Goal: Information Seeking & Learning: Learn about a topic

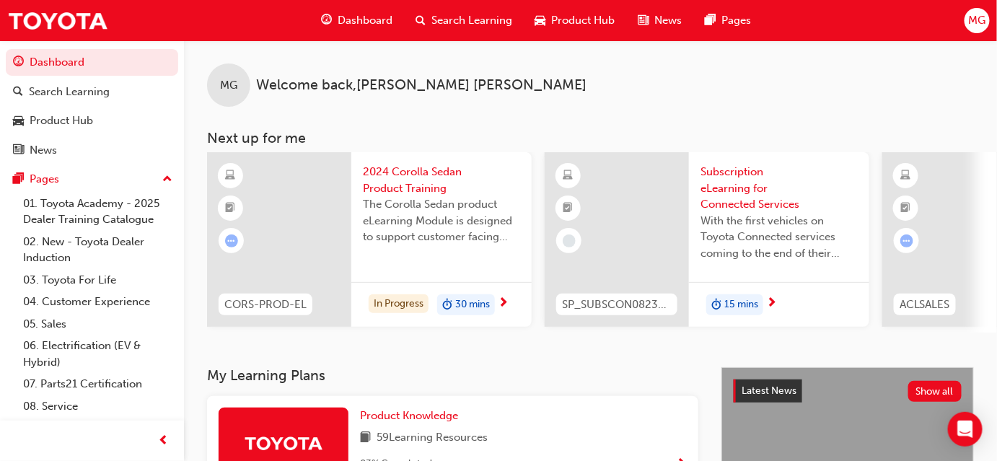
click at [359, 22] on span "Dashboard" at bounding box center [365, 20] width 55 height 17
click at [448, 19] on span "Search Learning" at bounding box center [472, 20] width 81 height 17
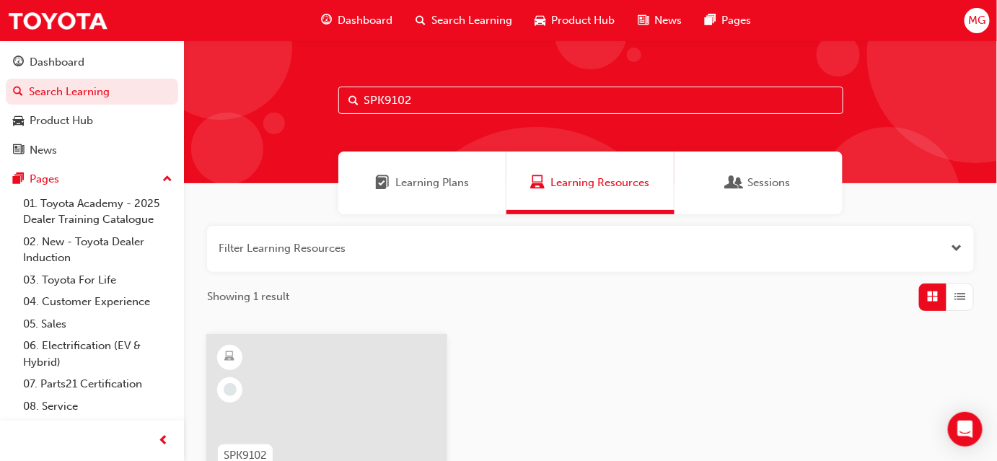
click at [416, 99] on input "SPK9102" at bounding box center [590, 100] width 505 height 27
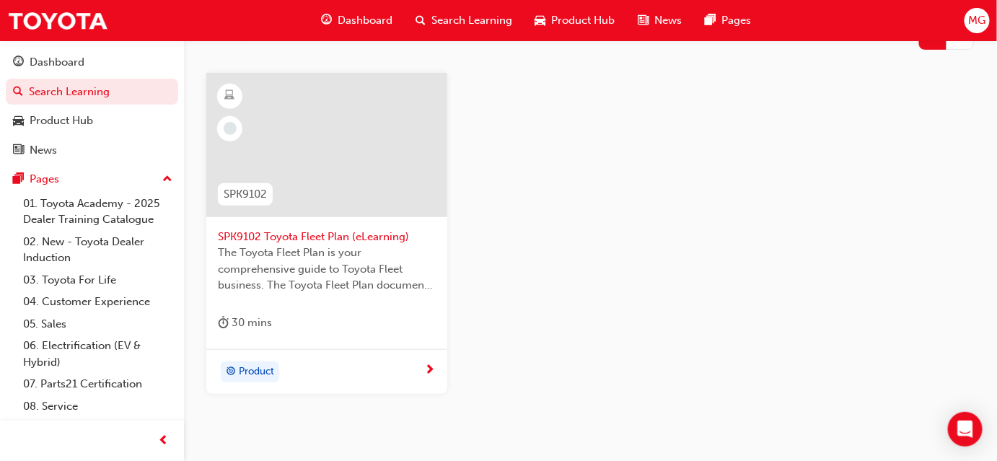
scroll to position [262, 0]
click at [354, 185] on div at bounding box center [326, 144] width 241 height 144
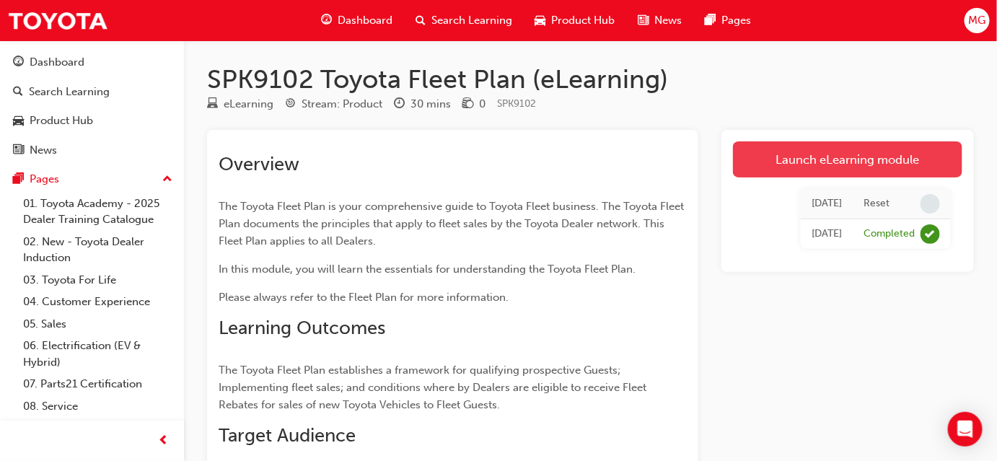
click at [803, 157] on link "Launch eLearning module" at bounding box center [848, 159] width 230 height 36
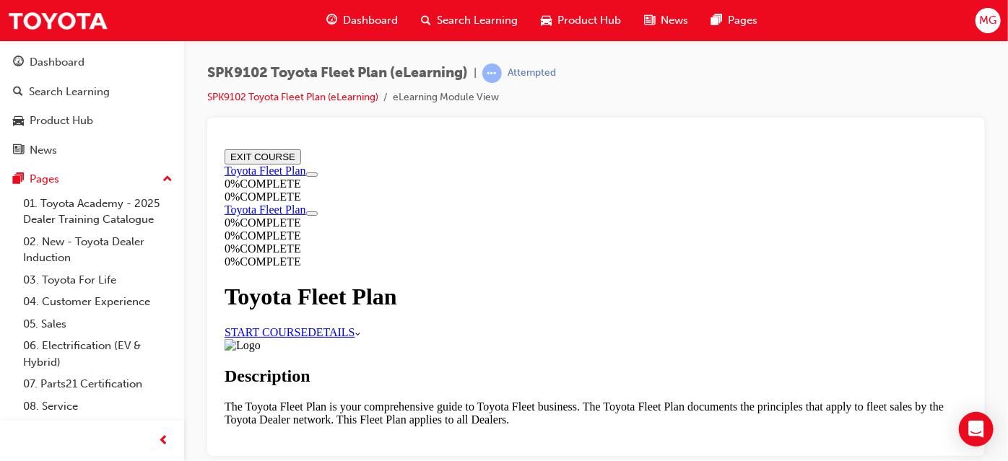
scroll to position [590, 0]
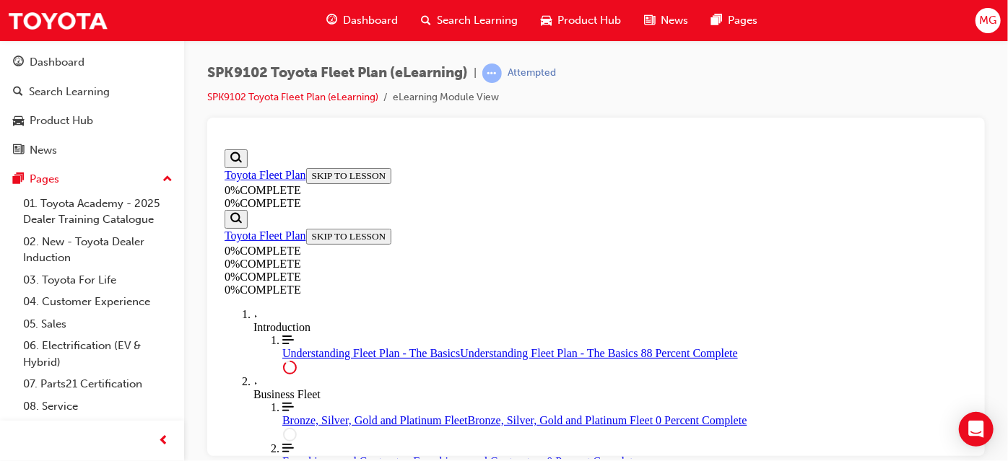
scroll to position [3158, 0]
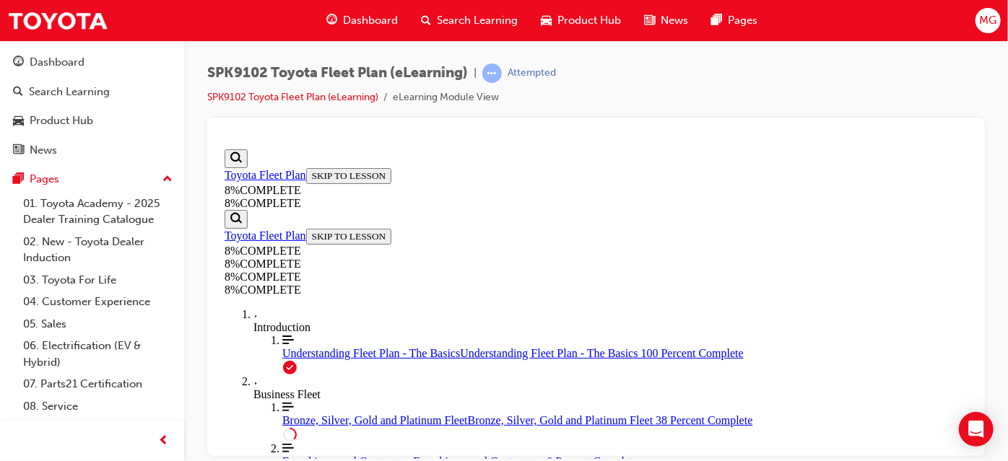
drag, startPoint x: 727, startPoint y: 306, endPoint x: 676, endPoint y: 305, distance: 50.5
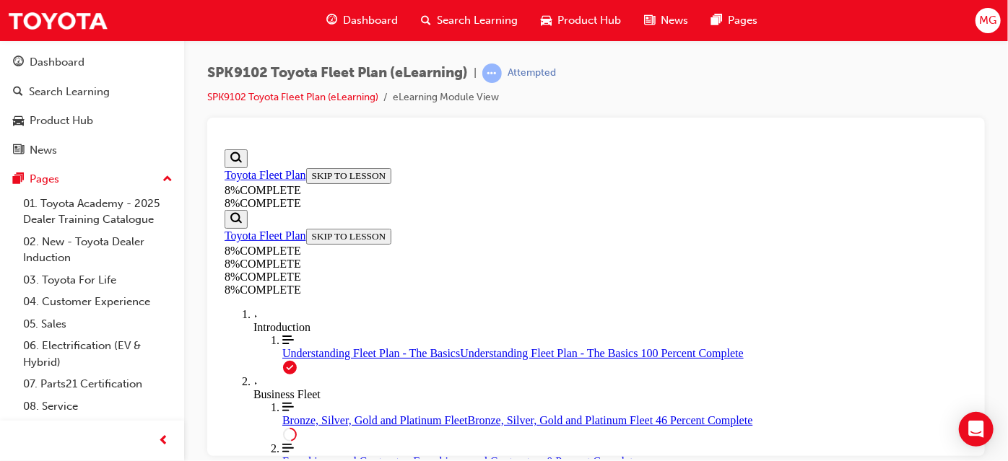
drag, startPoint x: 735, startPoint y: 272, endPoint x: 629, endPoint y: 289, distance: 106.8
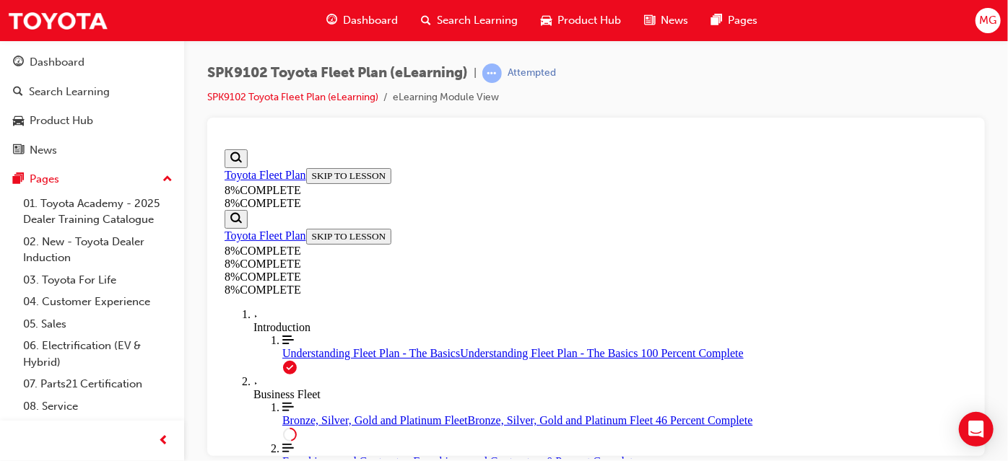
drag, startPoint x: 629, startPoint y: 289, endPoint x: 616, endPoint y: 285, distance: 13.7
drag, startPoint x: 616, startPoint y: 185, endPoint x: 779, endPoint y: 321, distance: 211.6
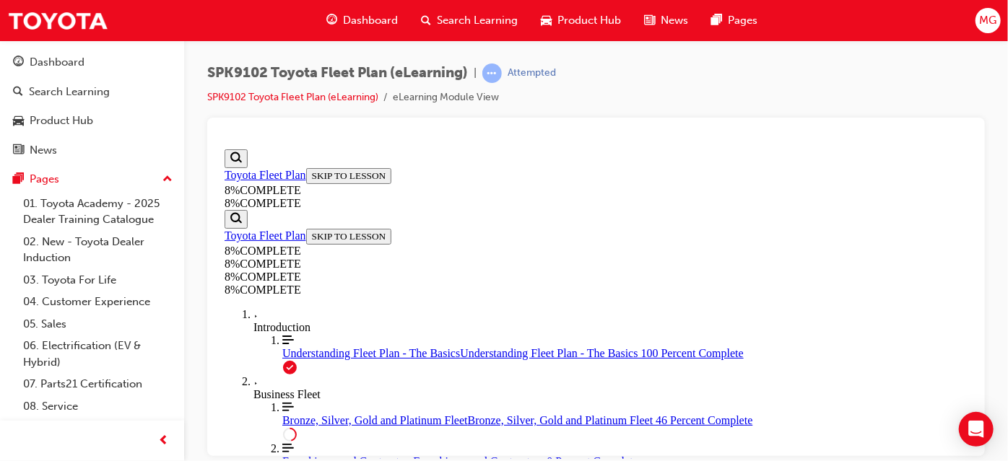
drag, startPoint x: 617, startPoint y: 245, endPoint x: 635, endPoint y: 251, distance: 19.2
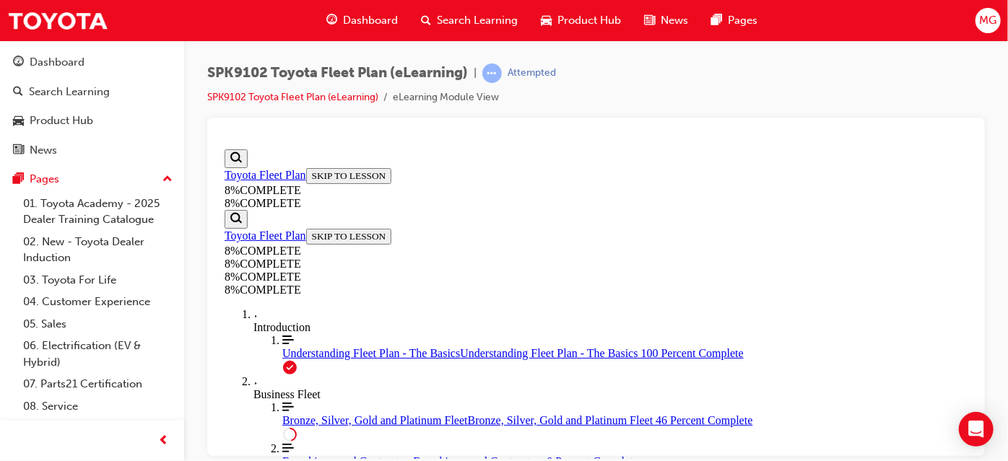
drag, startPoint x: 634, startPoint y: 160, endPoint x: 771, endPoint y: 366, distance: 247.2
drag, startPoint x: 639, startPoint y: 214, endPoint x: 796, endPoint y: 215, distance: 156.6
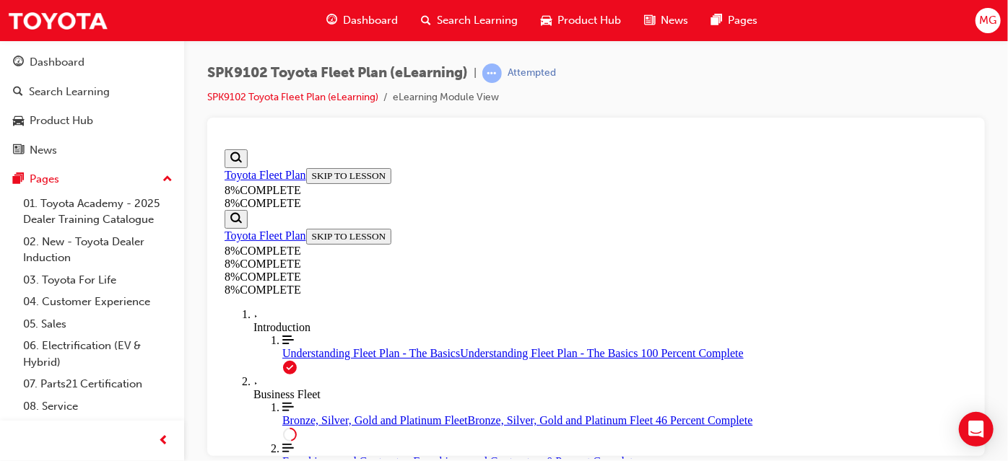
drag, startPoint x: 609, startPoint y: 357, endPoint x: 775, endPoint y: 223, distance: 213.0
drag, startPoint x: 603, startPoint y: 322, endPoint x: 748, endPoint y: 329, distance: 145.2
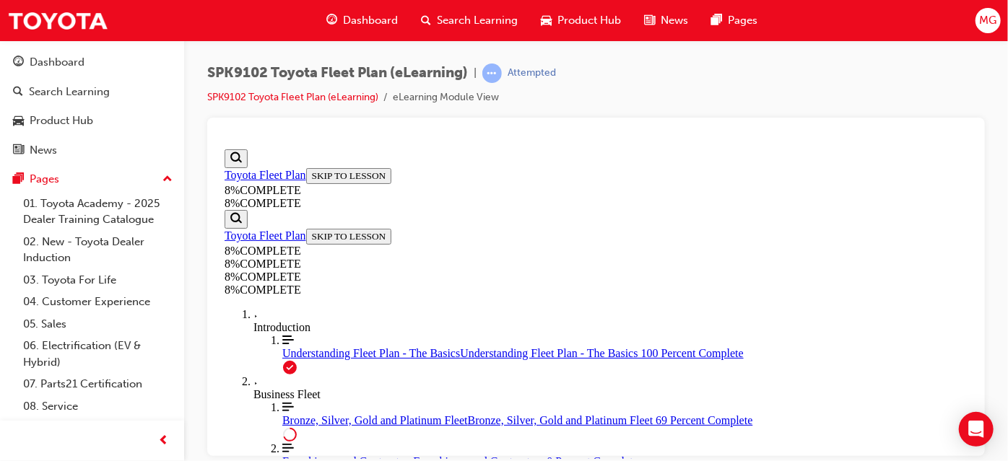
scroll to position [5214, 0]
drag, startPoint x: 612, startPoint y: 280, endPoint x: 770, endPoint y: 291, distance: 158.4
drag, startPoint x: 628, startPoint y: 359, endPoint x: 791, endPoint y: 358, distance: 163.1
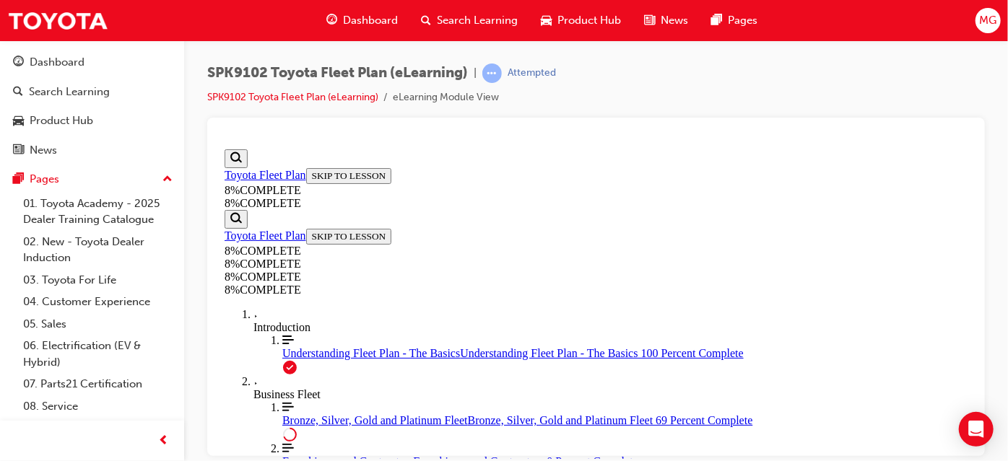
drag, startPoint x: 632, startPoint y: 301, endPoint x: 760, endPoint y: 305, distance: 127.8
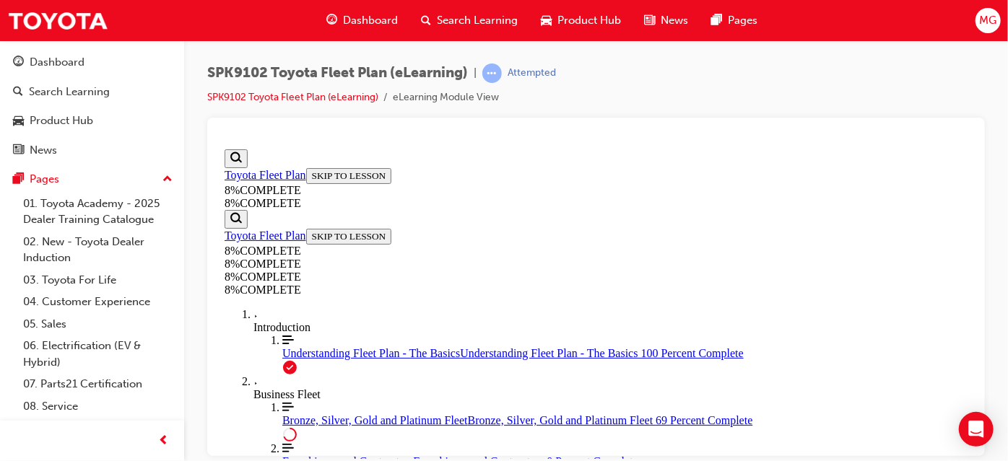
drag, startPoint x: 629, startPoint y: 234, endPoint x: 729, endPoint y: 241, distance: 99.9
drag, startPoint x: 617, startPoint y: 211, endPoint x: 774, endPoint y: 325, distance: 194.3
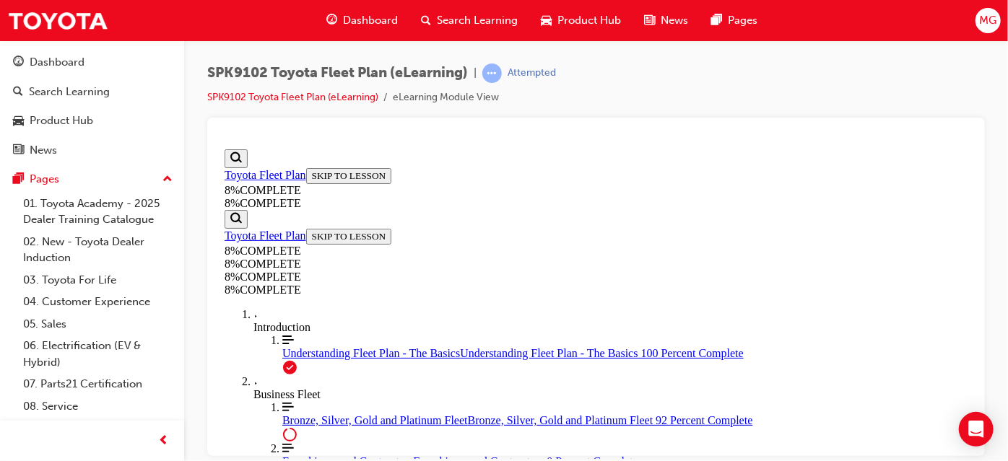
scroll to position [6771, 0]
drag, startPoint x: 644, startPoint y: 181, endPoint x: 782, endPoint y: 297, distance: 179.8
drag, startPoint x: 613, startPoint y: 301, endPoint x: 753, endPoint y: 299, distance: 140.8
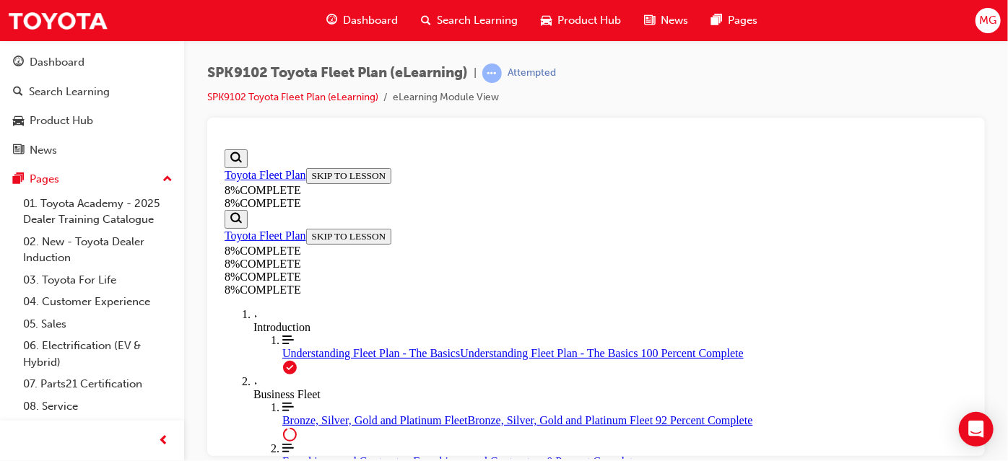
scroll to position [6972, 0]
drag, startPoint x: 733, startPoint y: 227, endPoint x: 631, endPoint y: 321, distance: 138.4
drag, startPoint x: 633, startPoint y: 320, endPoint x: 788, endPoint y: 201, distance: 195.6
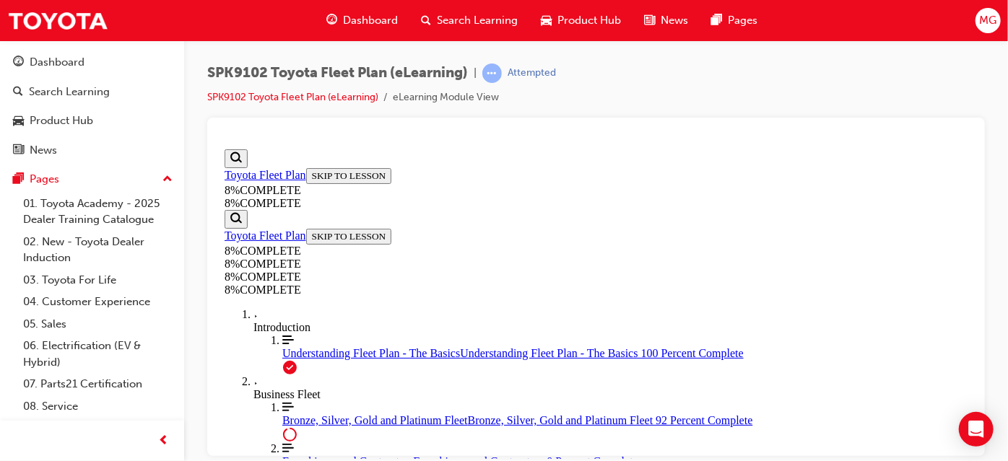
drag, startPoint x: 629, startPoint y: 369, endPoint x: 749, endPoint y: 378, distance: 120.9
drag, startPoint x: 650, startPoint y: 198, endPoint x: 734, endPoint y: 199, distance: 84.4
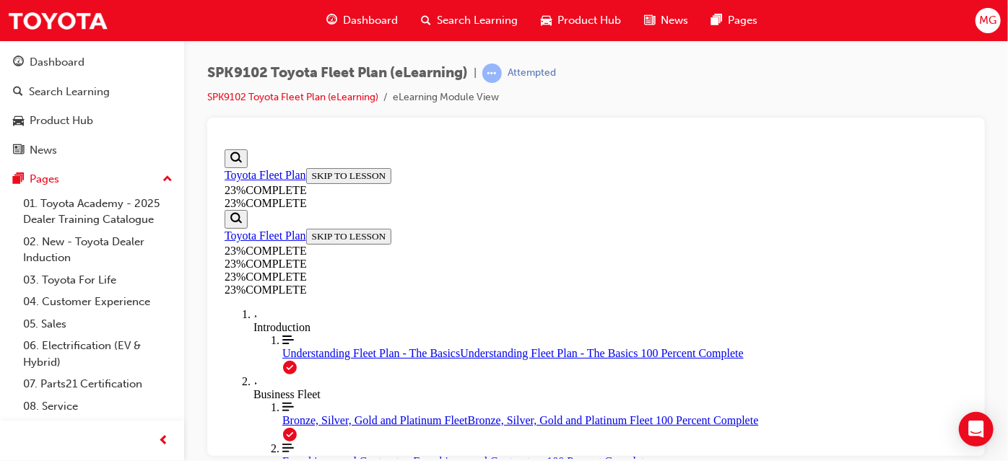
scroll to position [2161, 0]
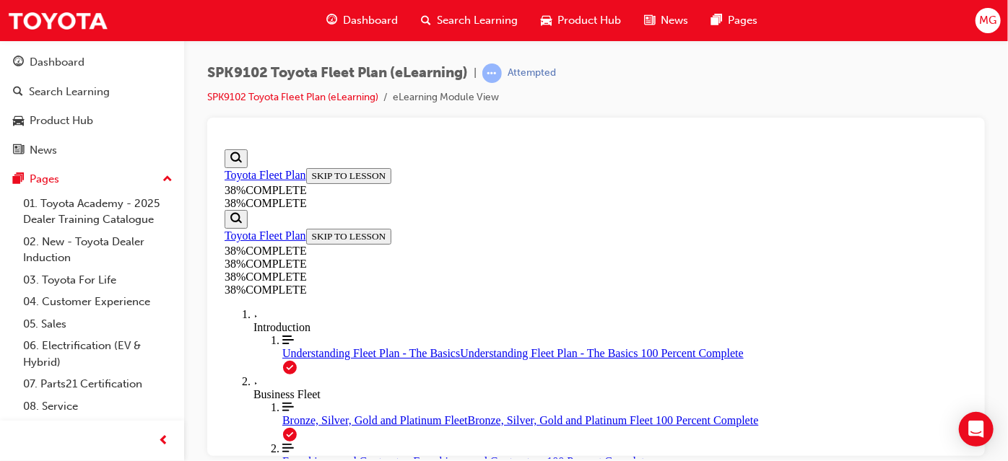
scroll to position [4113, 0]
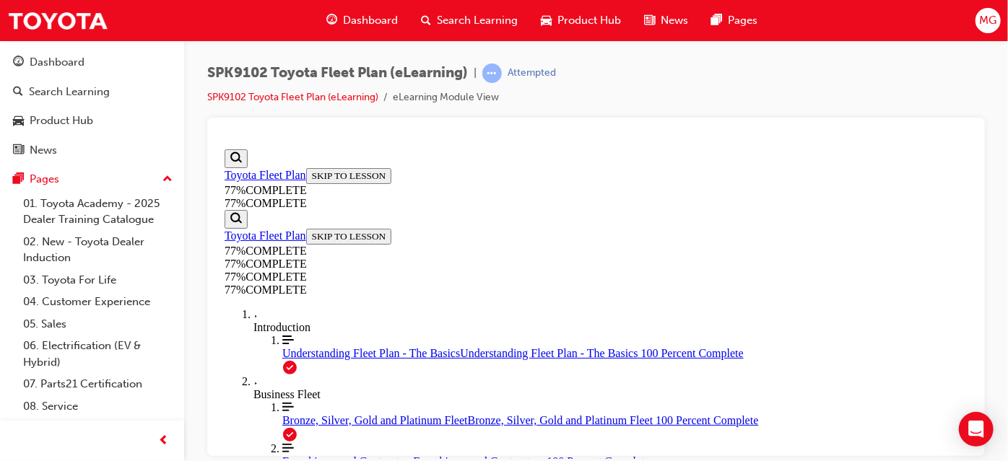
scroll to position [2084, 0]
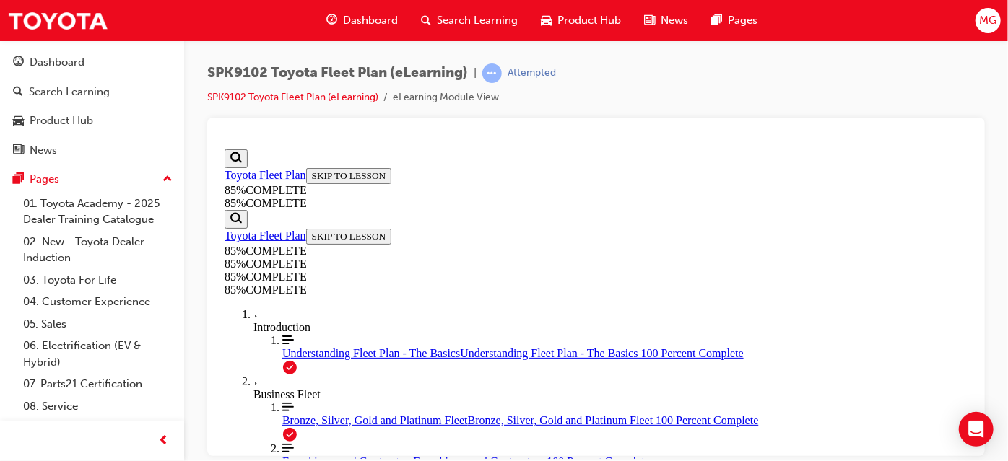
scroll to position [4874, 0]
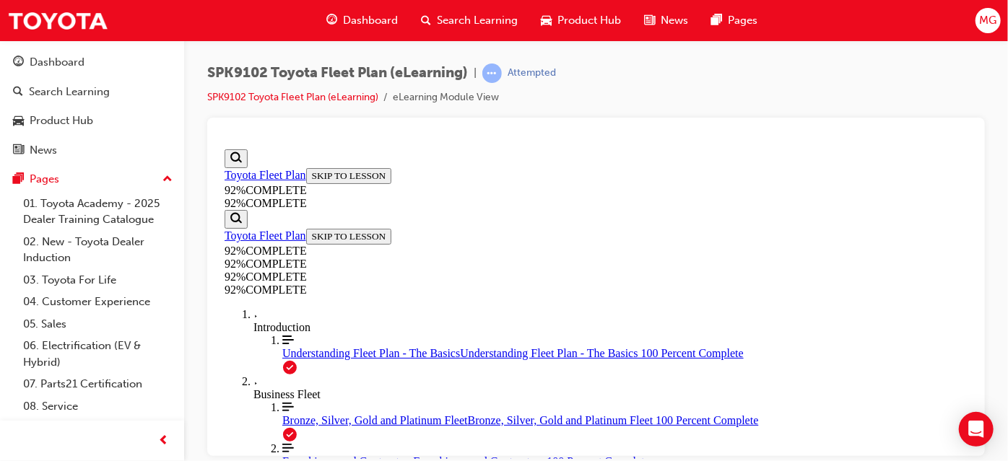
scroll to position [249, 0]
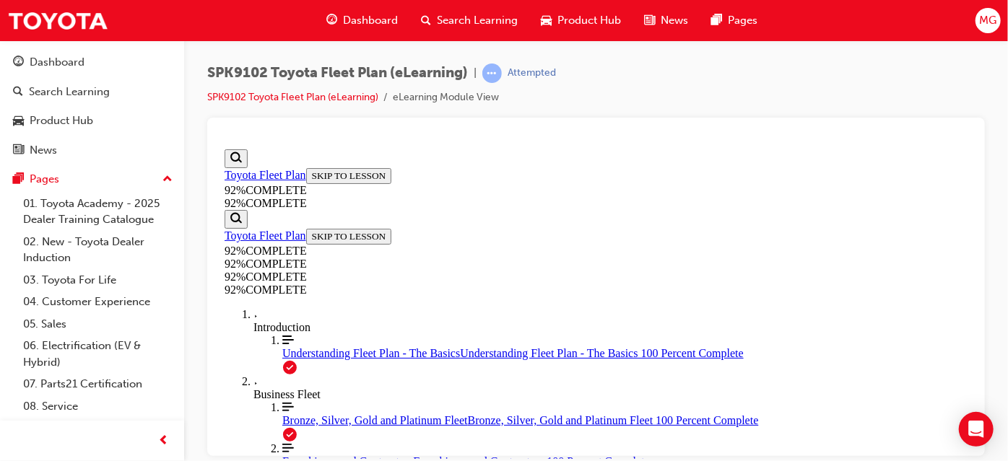
scroll to position [466, 0]
drag, startPoint x: 633, startPoint y: 233, endPoint x: 786, endPoint y: 247, distance: 153.6
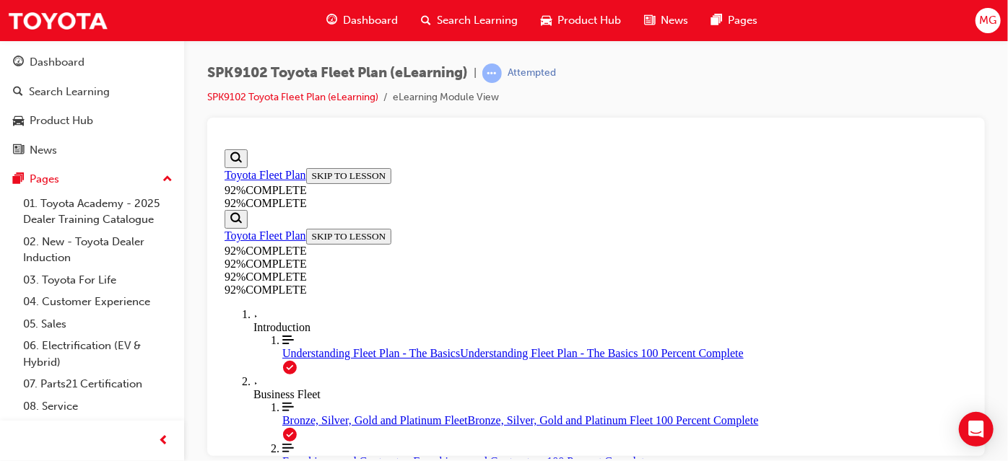
drag, startPoint x: 619, startPoint y: 301, endPoint x: 785, endPoint y: 364, distance: 178.4
drag, startPoint x: 601, startPoint y: 297, endPoint x: 774, endPoint y: 302, distance: 172.6
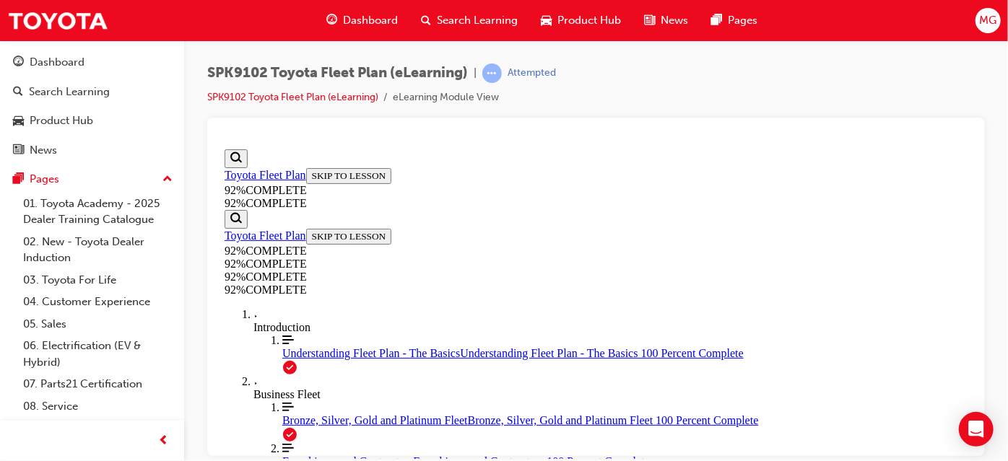
scroll to position [554, 0]
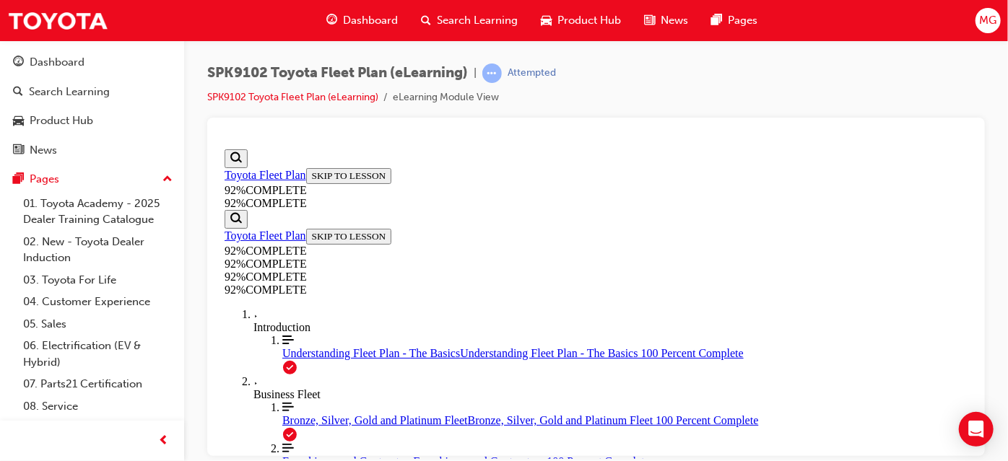
scroll to position [384, 0]
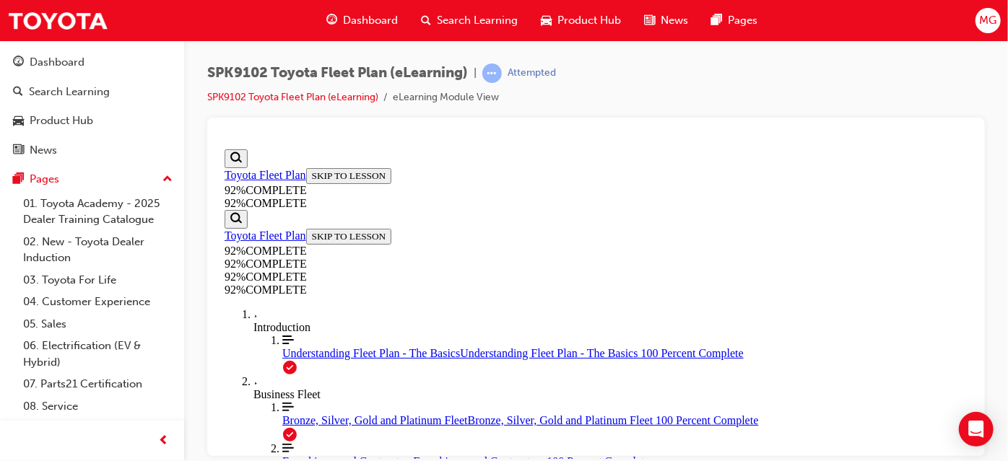
scroll to position [249, 0]
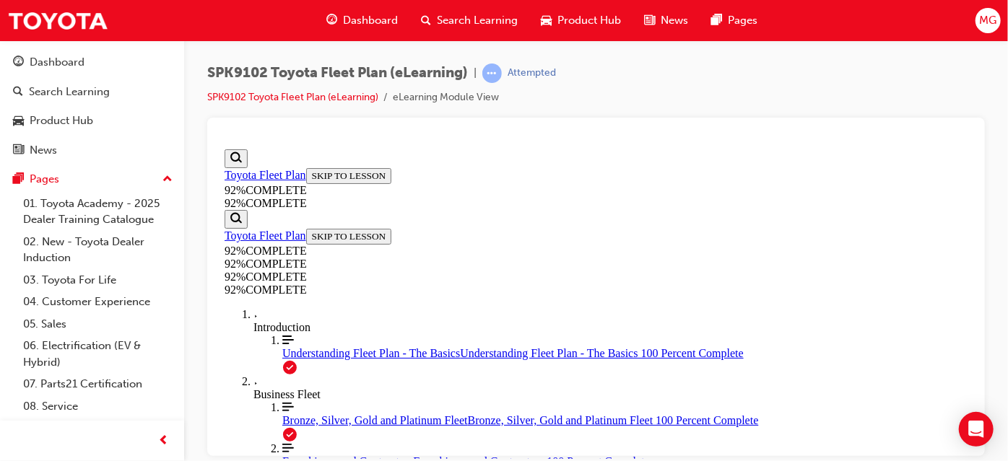
scroll to position [530, 0]
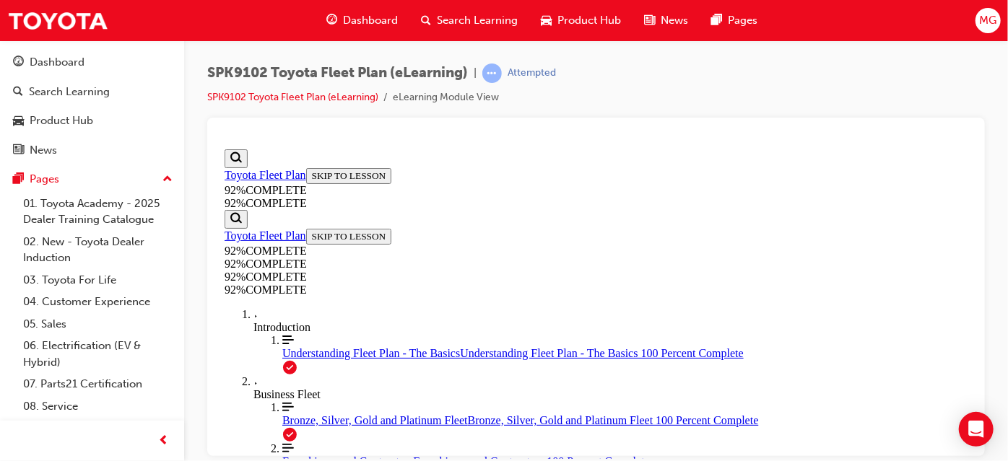
scroll to position [433, 0]
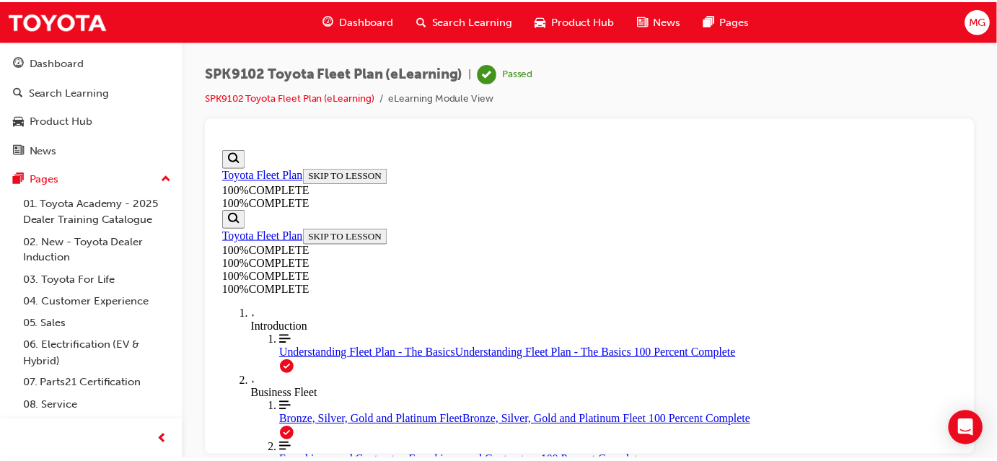
scroll to position [0, 0]
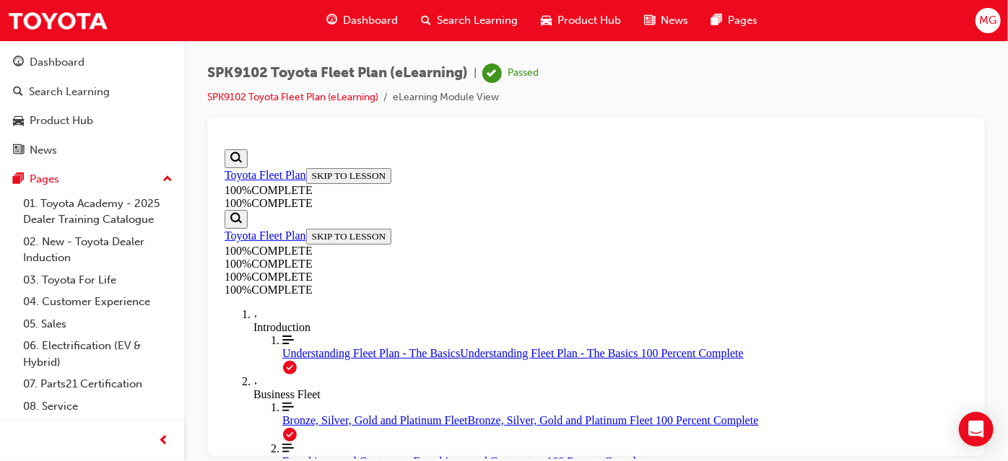
click at [441, 14] on span "Search Learning" at bounding box center [477, 20] width 81 height 17
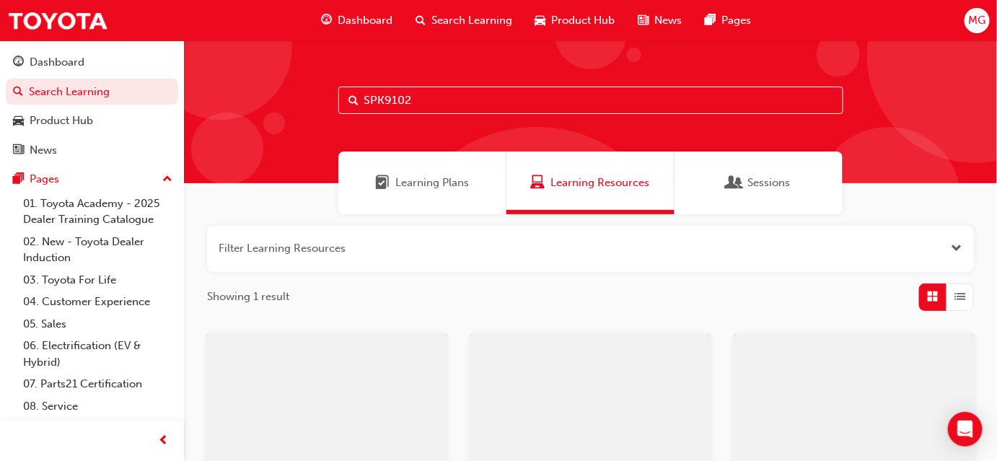
click at [415, 97] on input "SPK9102" at bounding box center [590, 100] width 505 height 27
type input "SPK9103"
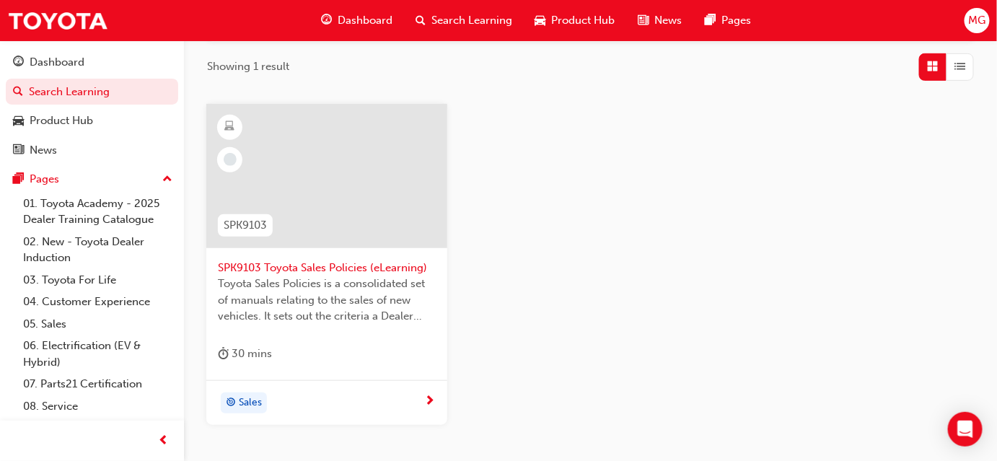
scroll to position [262, 0]
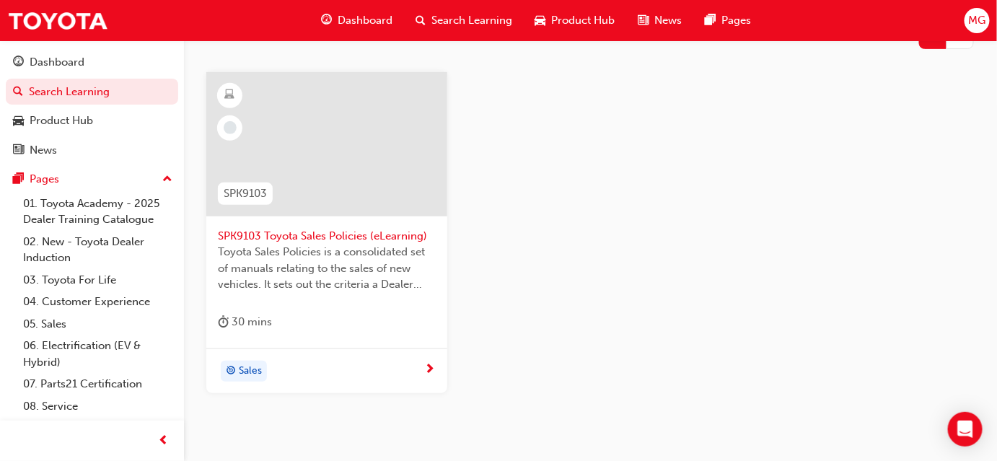
click at [283, 171] on div "SPK9103" at bounding box center [245, 193] width 78 height 45
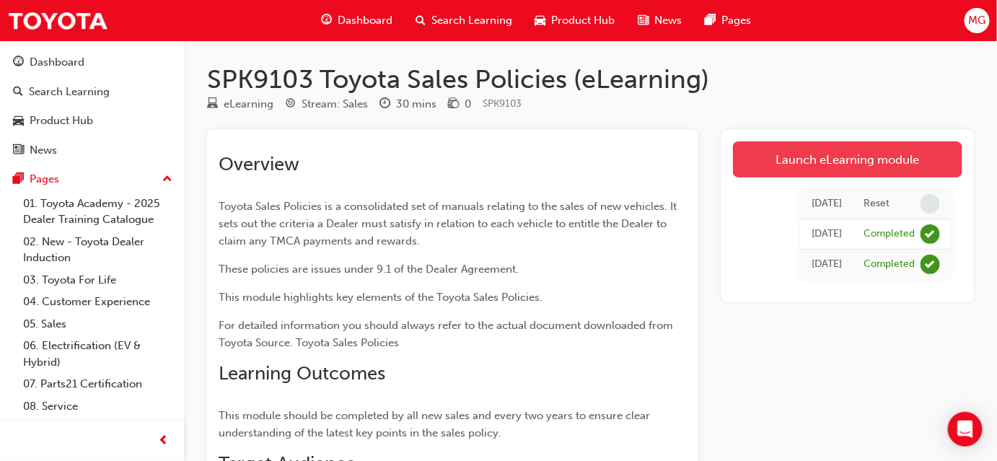
click at [768, 155] on link "Launch eLearning module" at bounding box center [848, 159] width 230 height 36
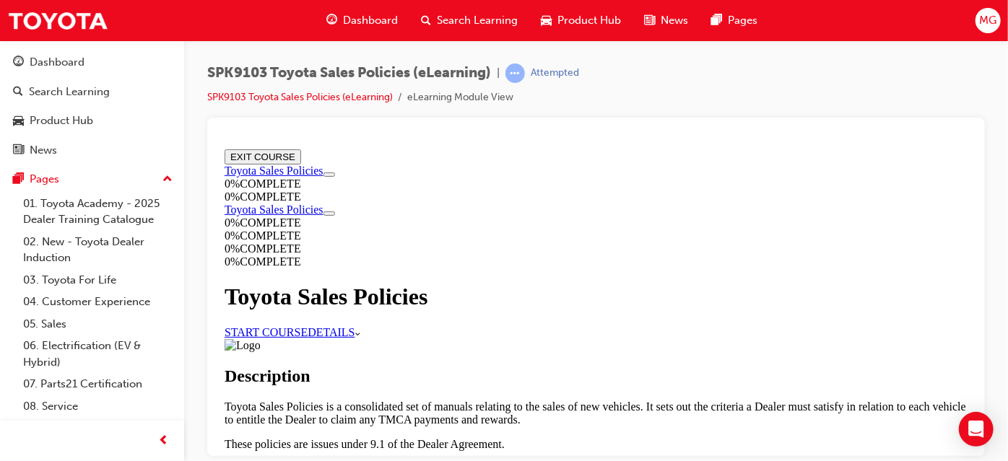
scroll to position [448, 0]
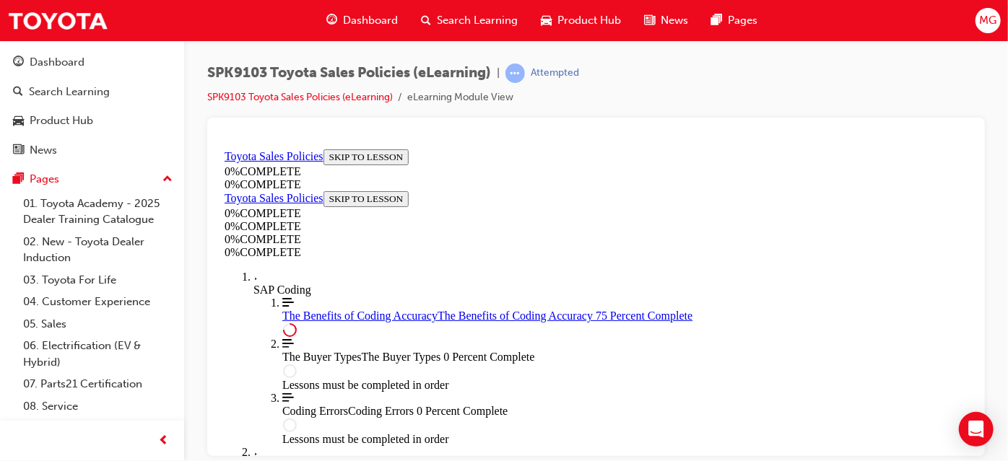
scroll to position [1028, 0]
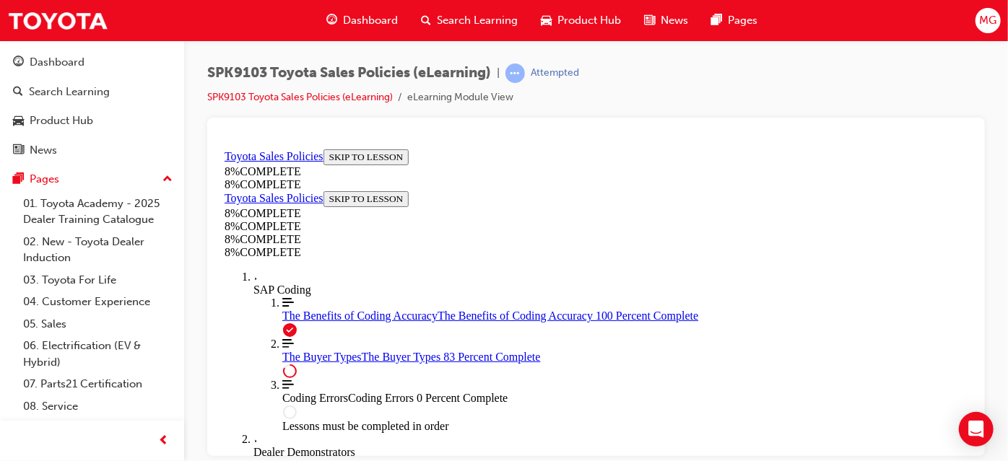
scroll to position [5102, 0]
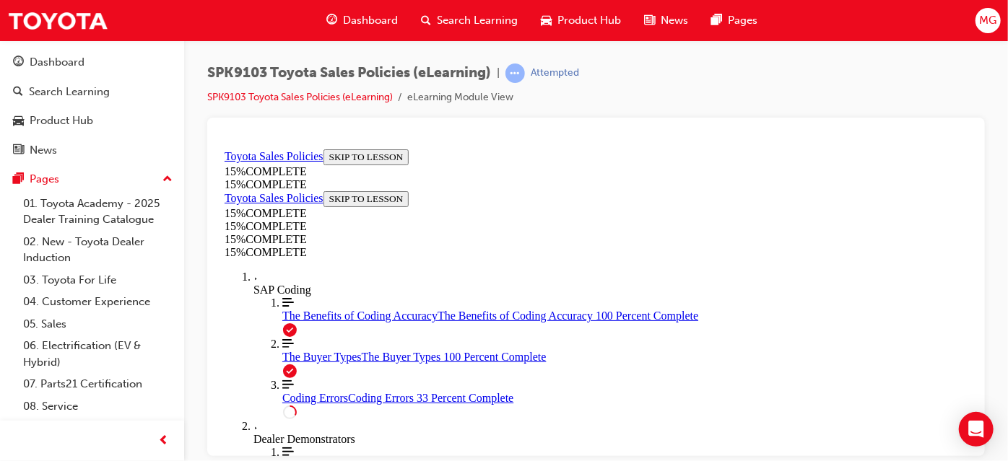
scroll to position [706, 0]
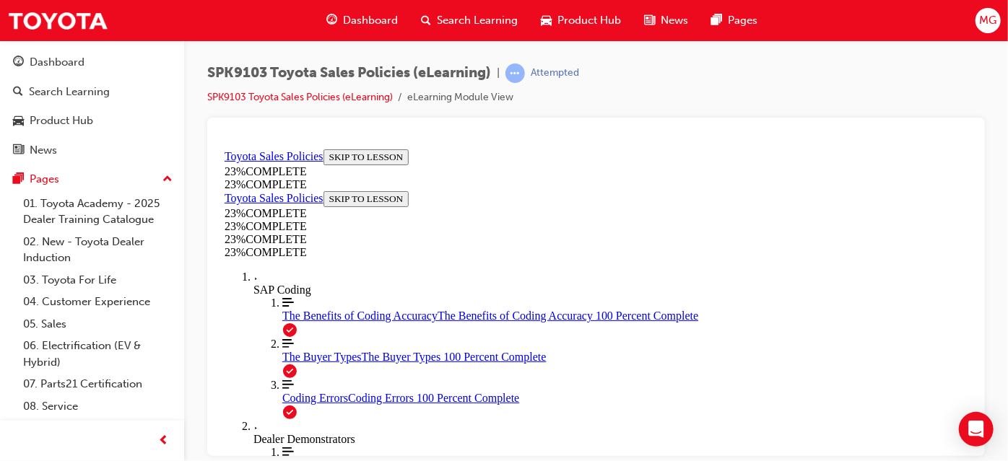
scroll to position [1026, 0]
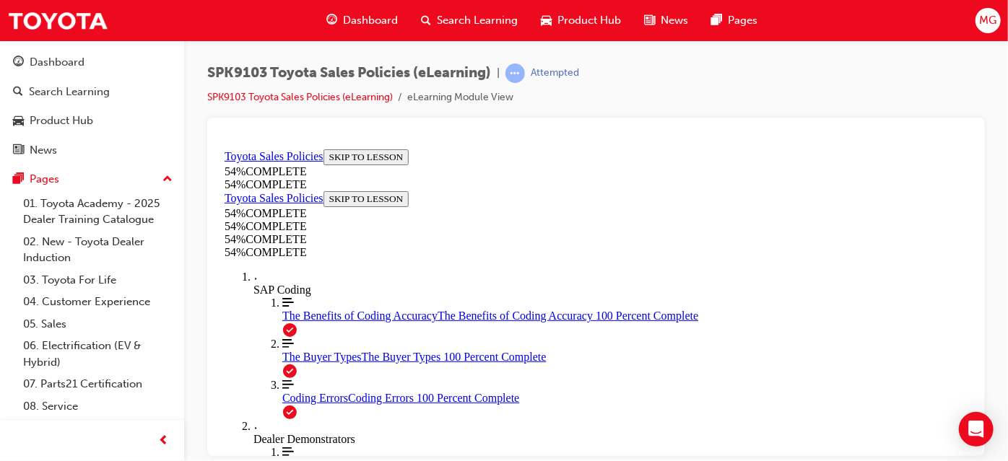
scroll to position [663, 0]
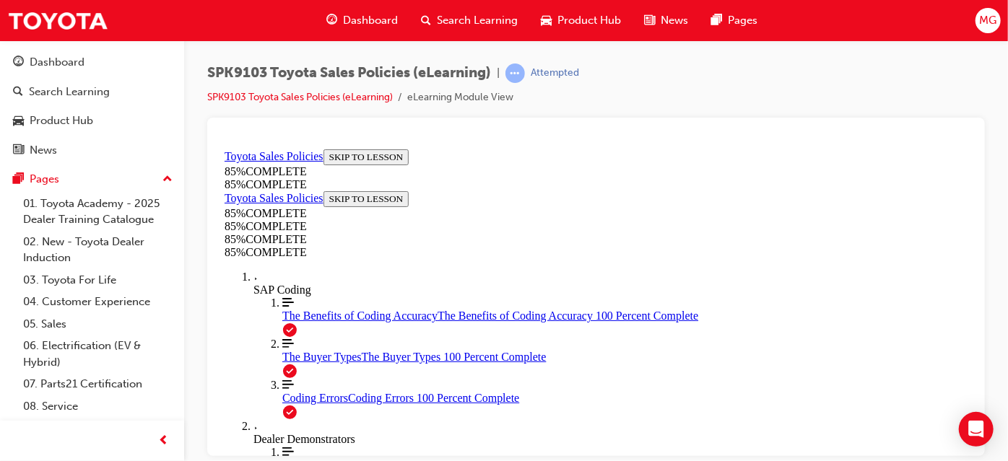
scroll to position [1934, 0]
drag, startPoint x: 609, startPoint y: 367, endPoint x: 682, endPoint y: 186, distance: 195.3
drag, startPoint x: 634, startPoint y: 275, endPoint x: 565, endPoint y: 401, distance: 143.1
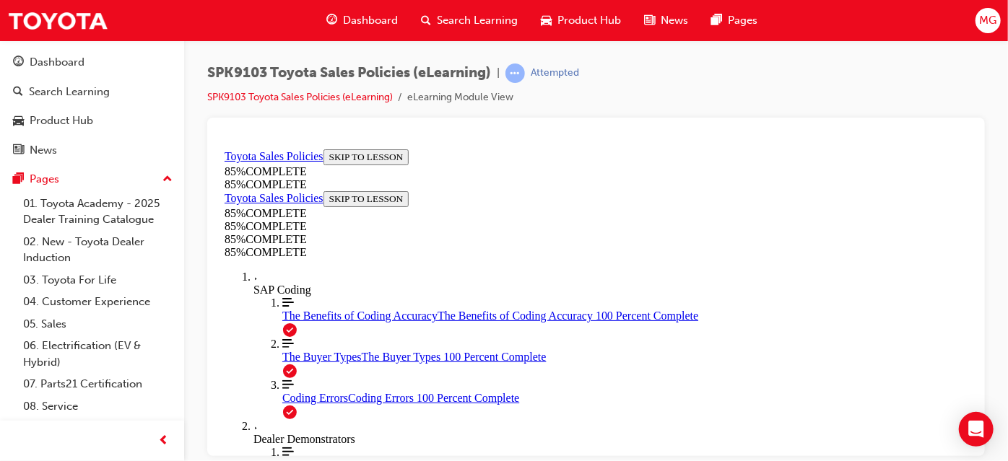
scroll to position [2459, 0]
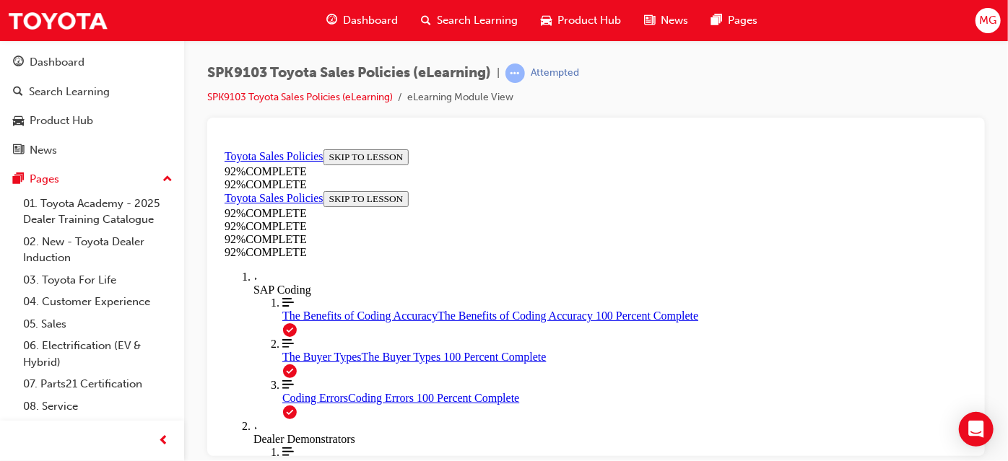
scroll to position [232, 0]
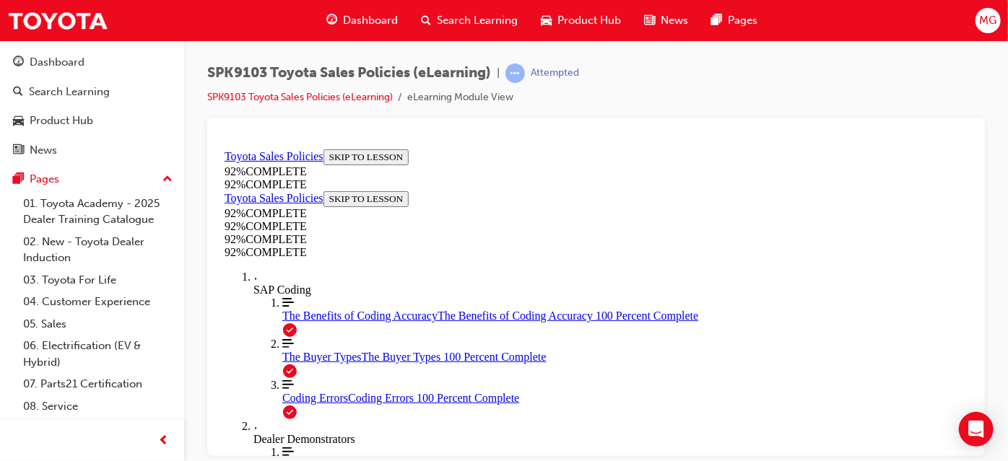
scroll to position [446, 0]
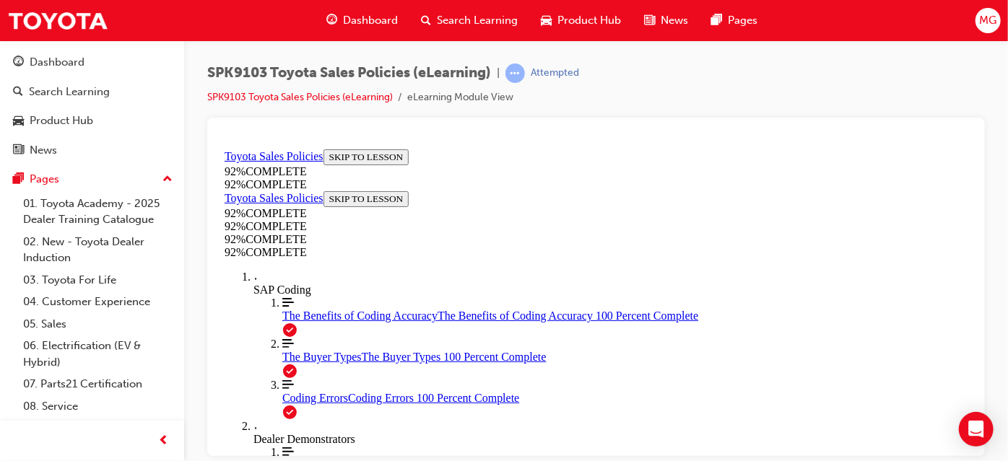
scroll to position [308, 0]
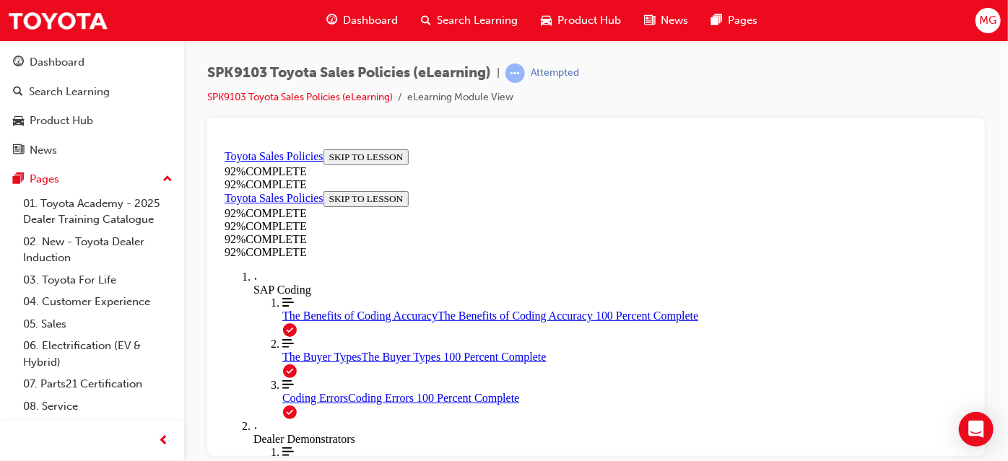
scroll to position [472, 0]
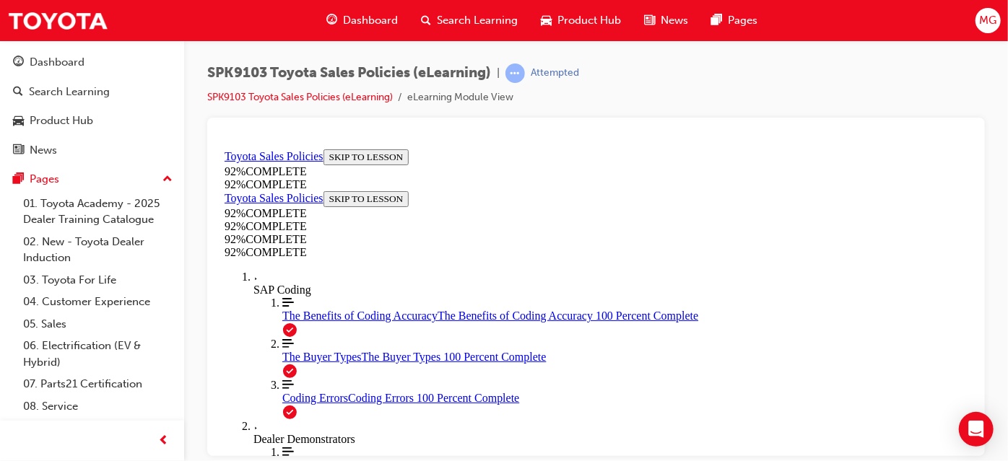
scroll to position [407, 0]
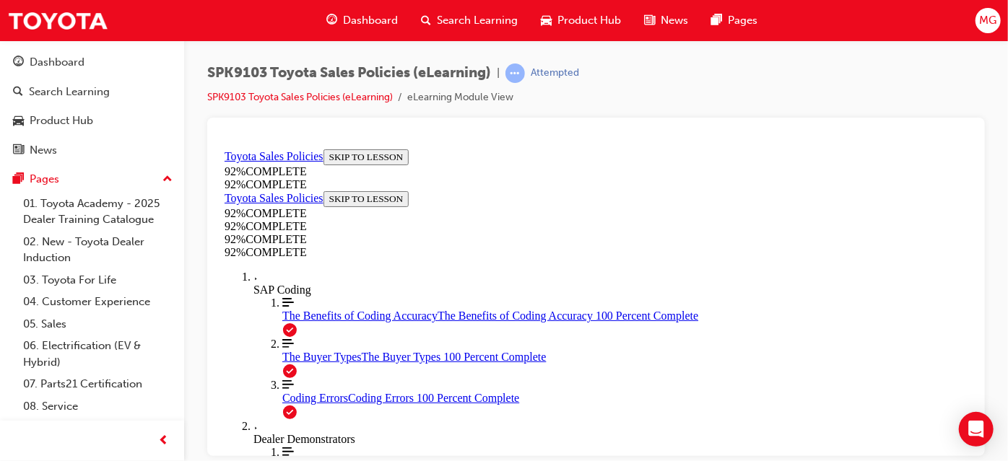
scroll to position [345, 0]
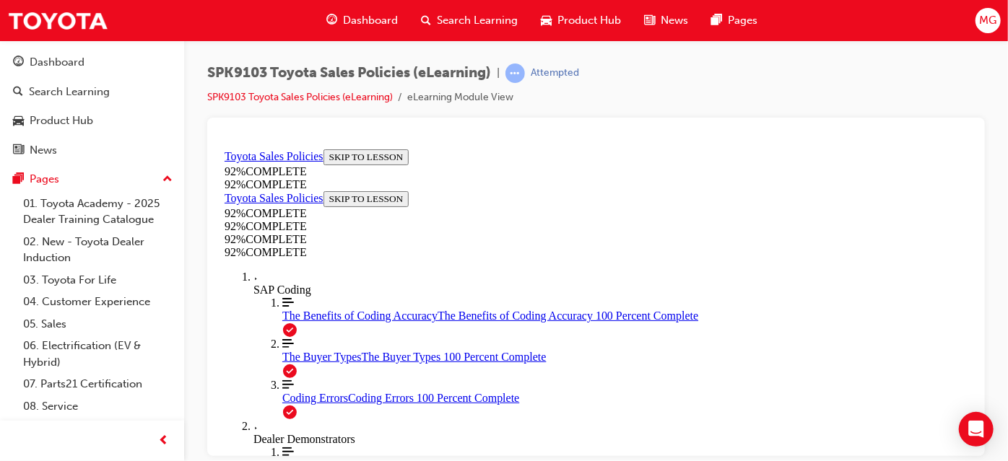
scroll to position [315, 0]
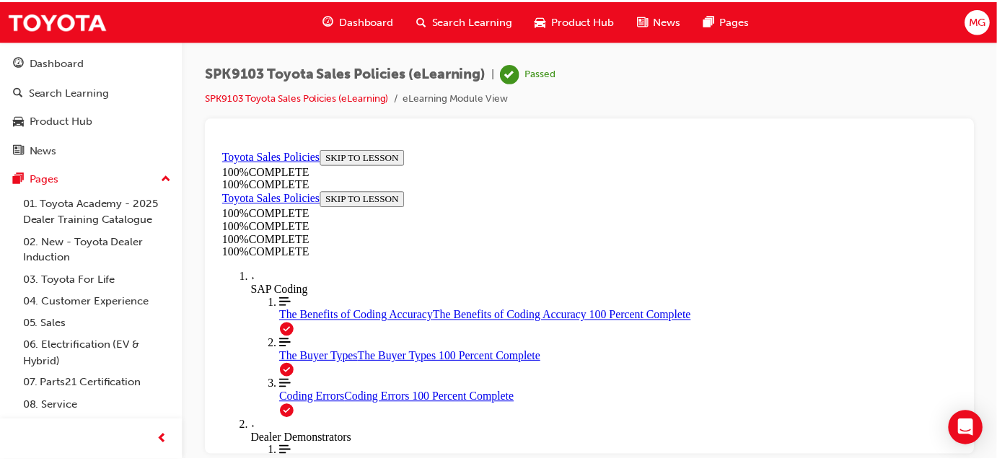
scroll to position [430, 0]
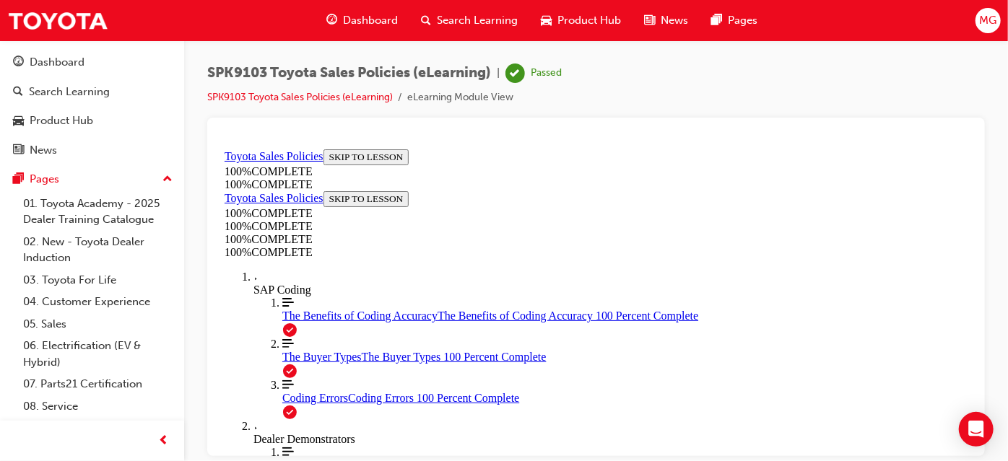
click at [349, 22] on span "Dashboard" at bounding box center [370, 20] width 55 height 17
